Goal: Transaction & Acquisition: Obtain resource

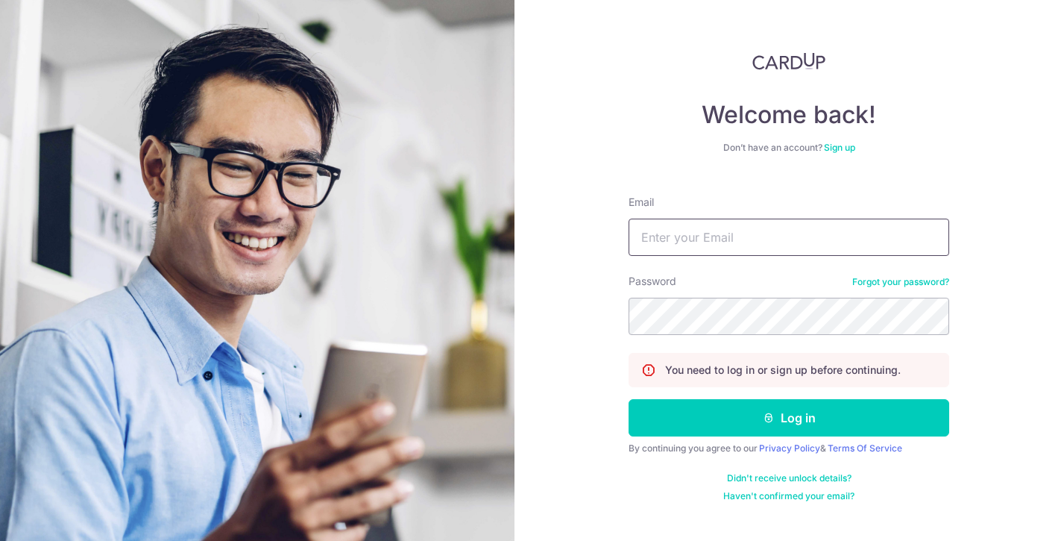
click at [751, 242] on input "Email" at bounding box center [789, 236] width 321 height 37
type input "Jeremy.tang@spectrumpsychology.sg"
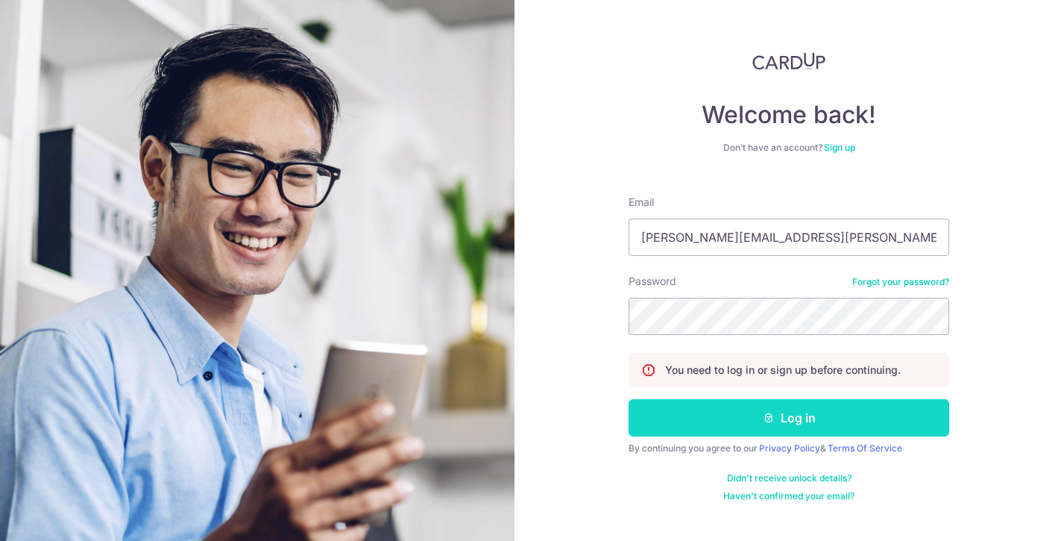
click at [765, 424] on button "Log in" at bounding box center [789, 417] width 321 height 37
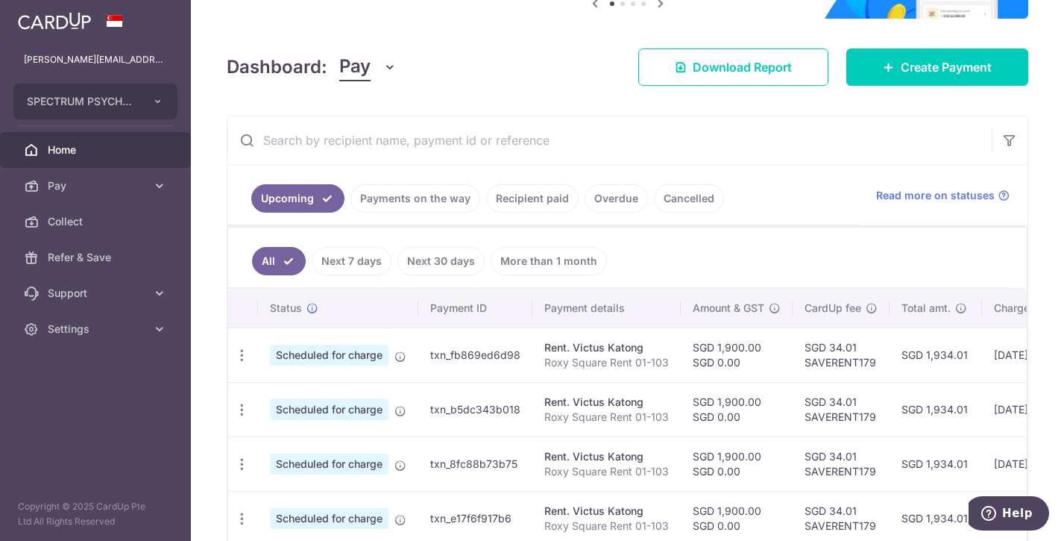
scroll to position [172, 0]
click at [504, 202] on link "Recipient paid" at bounding box center [532, 198] width 92 height 28
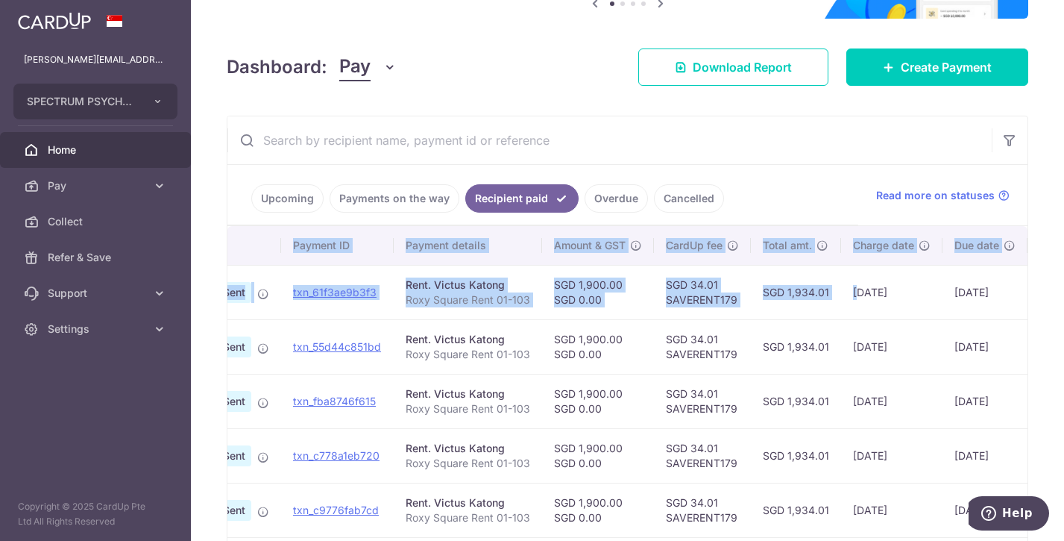
scroll to position [0, 213]
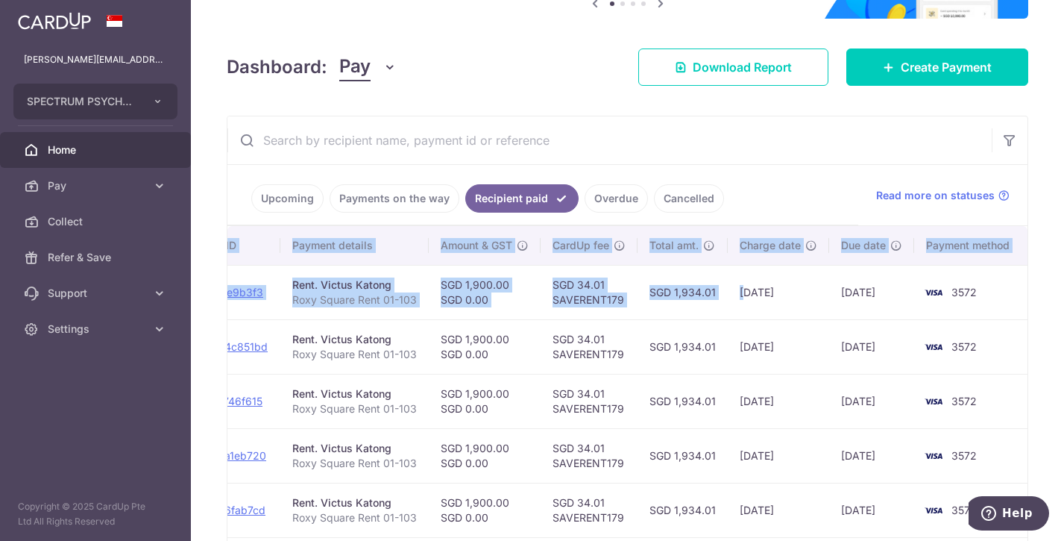
drag, startPoint x: 983, startPoint y: 292, endPoint x: 1115, endPoint y: 295, distance: 132.0
click at [1063, 295] on html "[PERSON_NAME][EMAIL_ADDRESS][PERSON_NAME][DOMAIN_NAME] SPECTRUM PSYCHOLOGY PRAC…" at bounding box center [532, 270] width 1064 height 541
click at [771, 306] on td "[DATE]" at bounding box center [778, 292] width 101 height 54
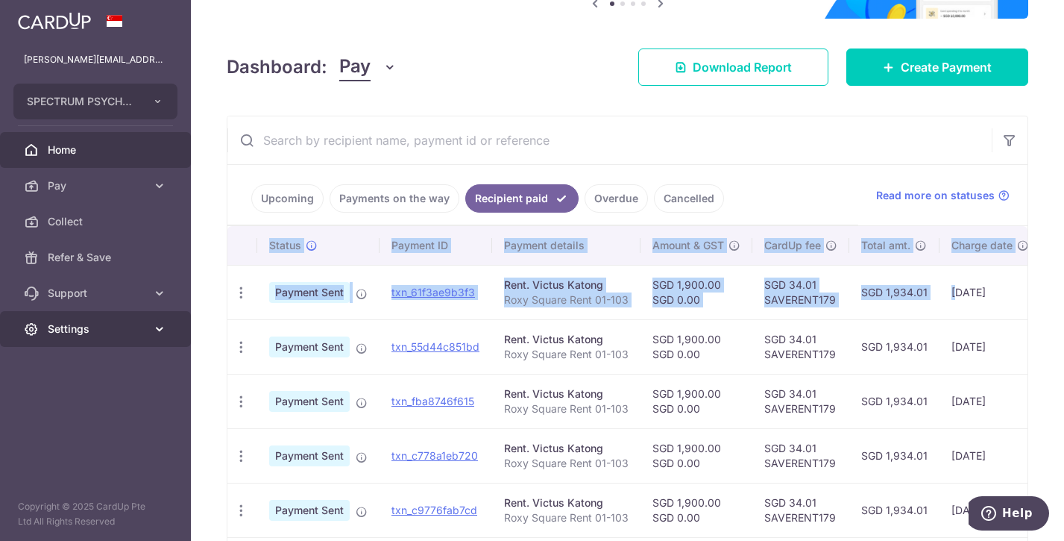
drag, startPoint x: 722, startPoint y: 299, endPoint x: 66, endPoint y: 312, distance: 655.6
click at [66, 312] on main "[PERSON_NAME][EMAIL_ADDRESS][PERSON_NAME][DOMAIN_NAME] SPECTRUM PSYCHOLOGY PRAC…" at bounding box center [532, 270] width 1064 height 541
click at [389, 318] on td "txn_61f3ae9b3f3" at bounding box center [436, 292] width 113 height 54
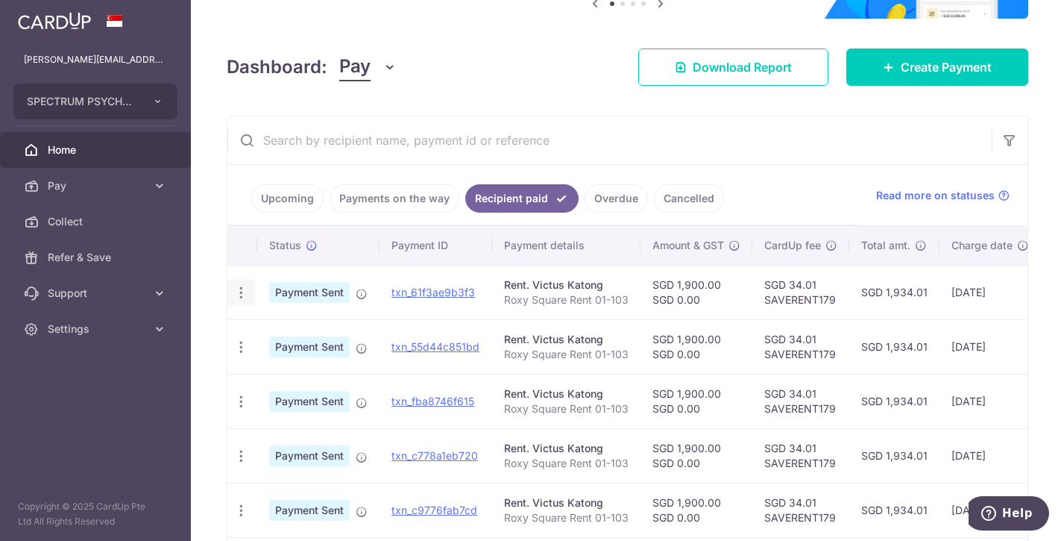
click at [238, 290] on icon "button" at bounding box center [241, 293] width 16 height 16
click at [301, 336] on span "PDF Receipt" at bounding box center [320, 333] width 101 height 15
